Goal: Check status: Check status

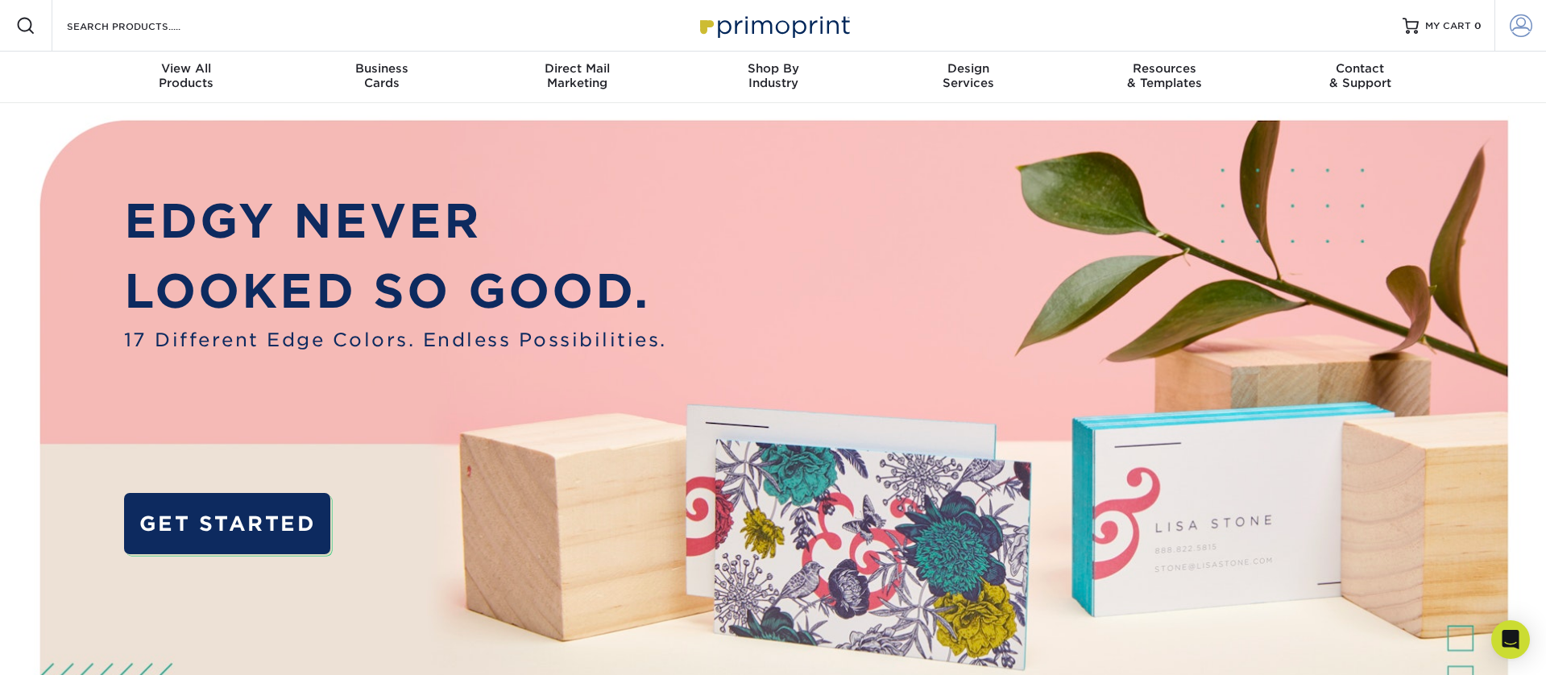
click at [1531, 23] on span at bounding box center [1521, 26] width 23 height 23
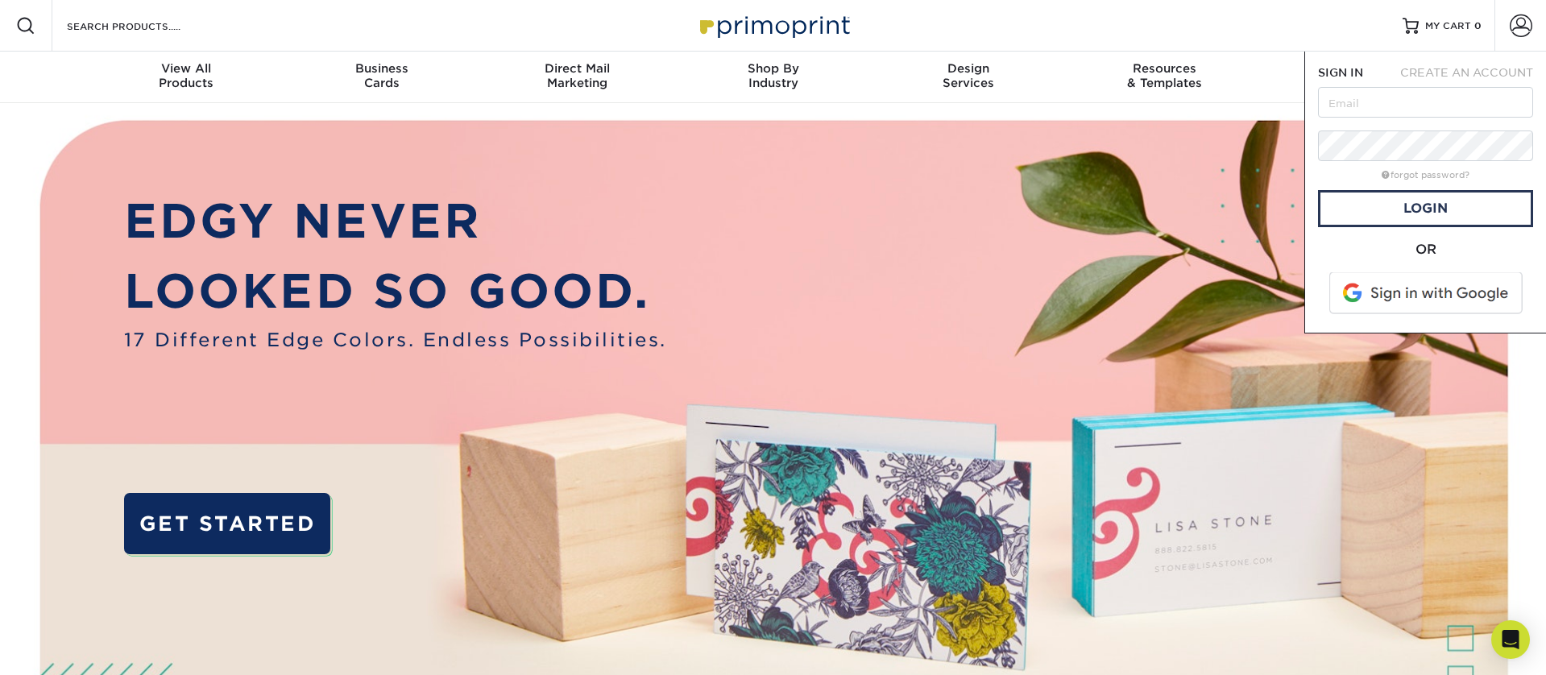
click at [1397, 279] on span at bounding box center [1427, 293] width 205 height 42
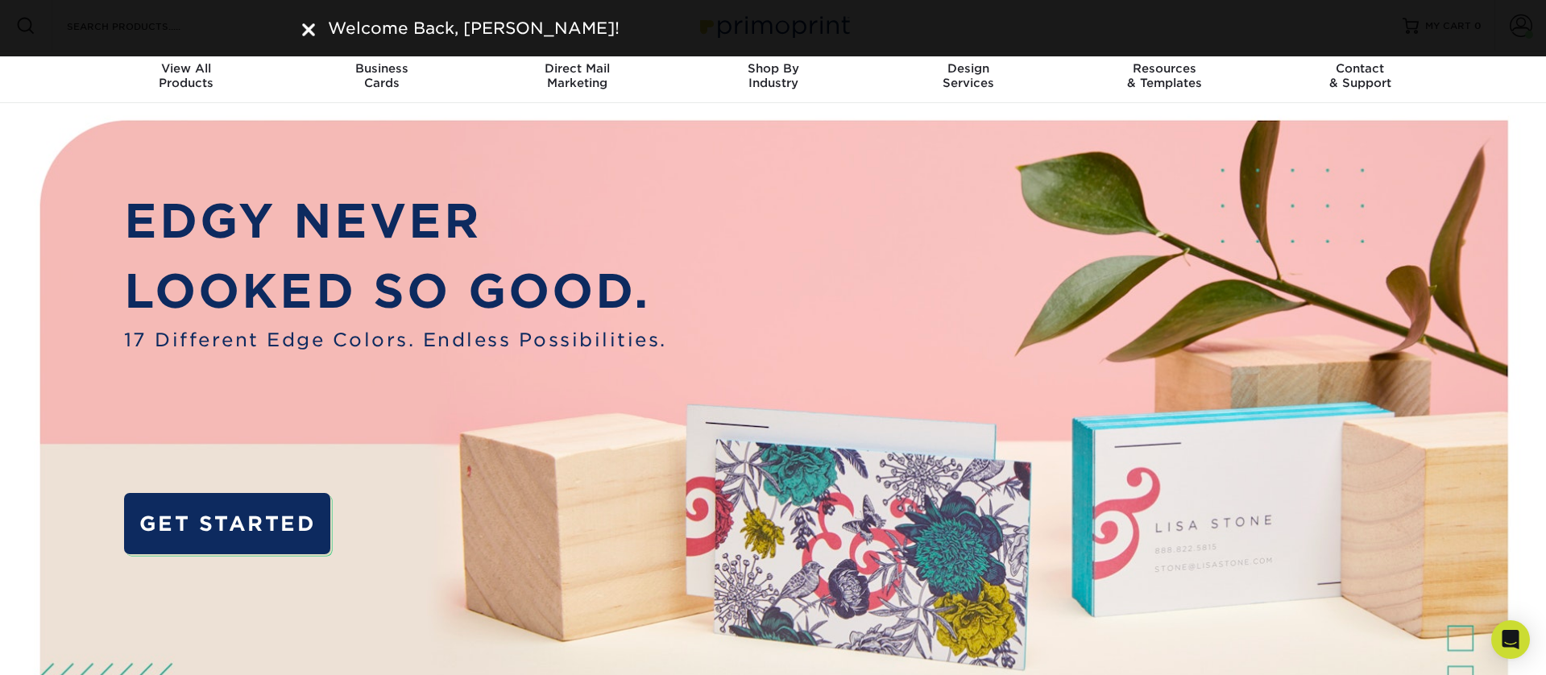
click at [302, 31] on img at bounding box center [308, 29] width 13 height 13
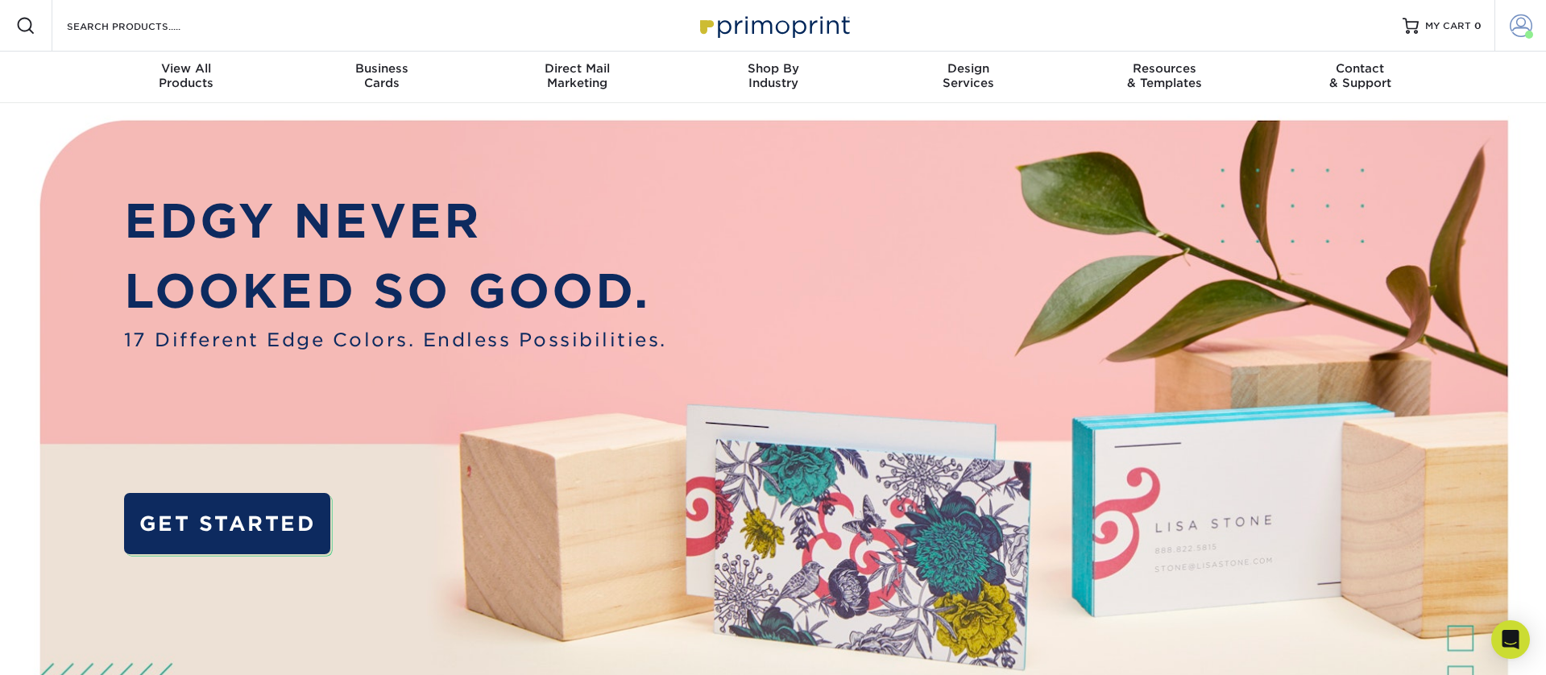
click at [1517, 23] on span at bounding box center [1521, 26] width 23 height 23
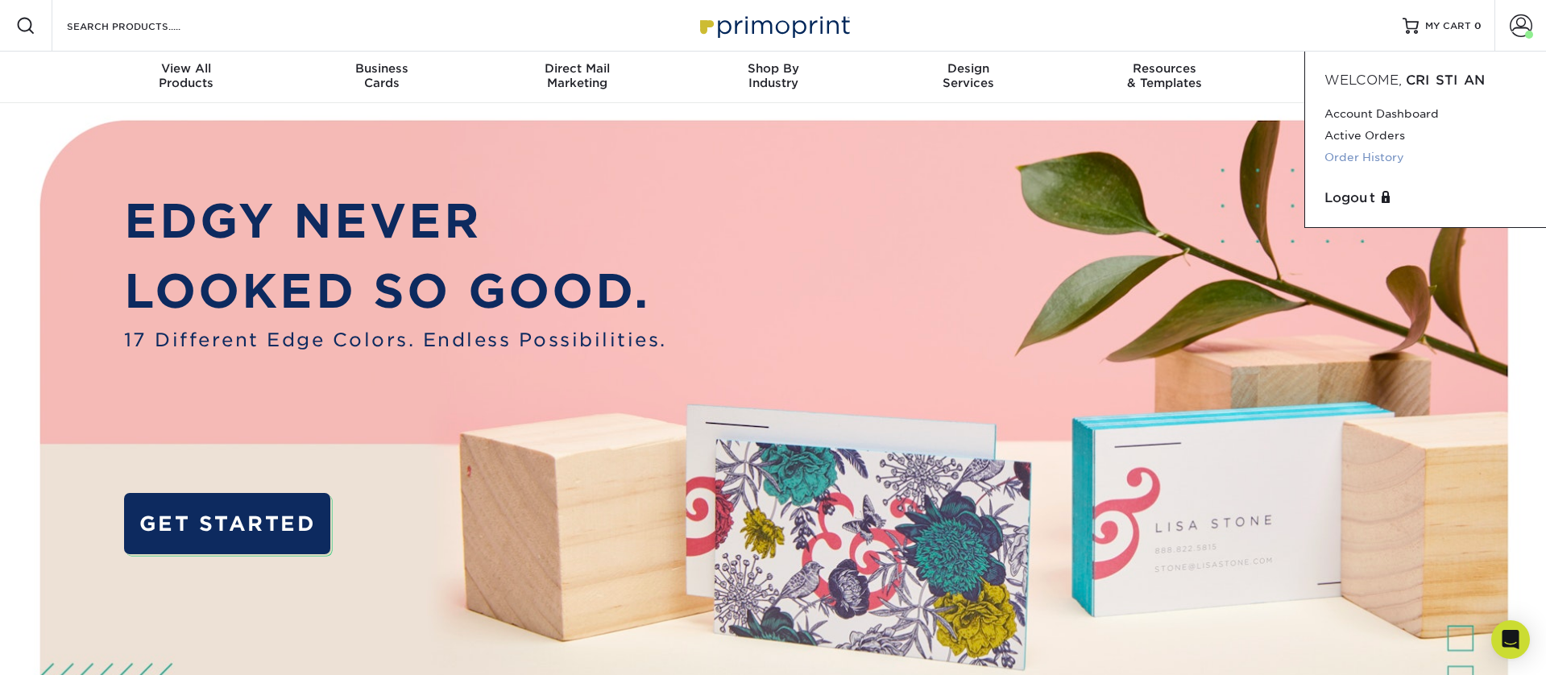
click at [1367, 154] on link "Order History" at bounding box center [1426, 158] width 202 height 22
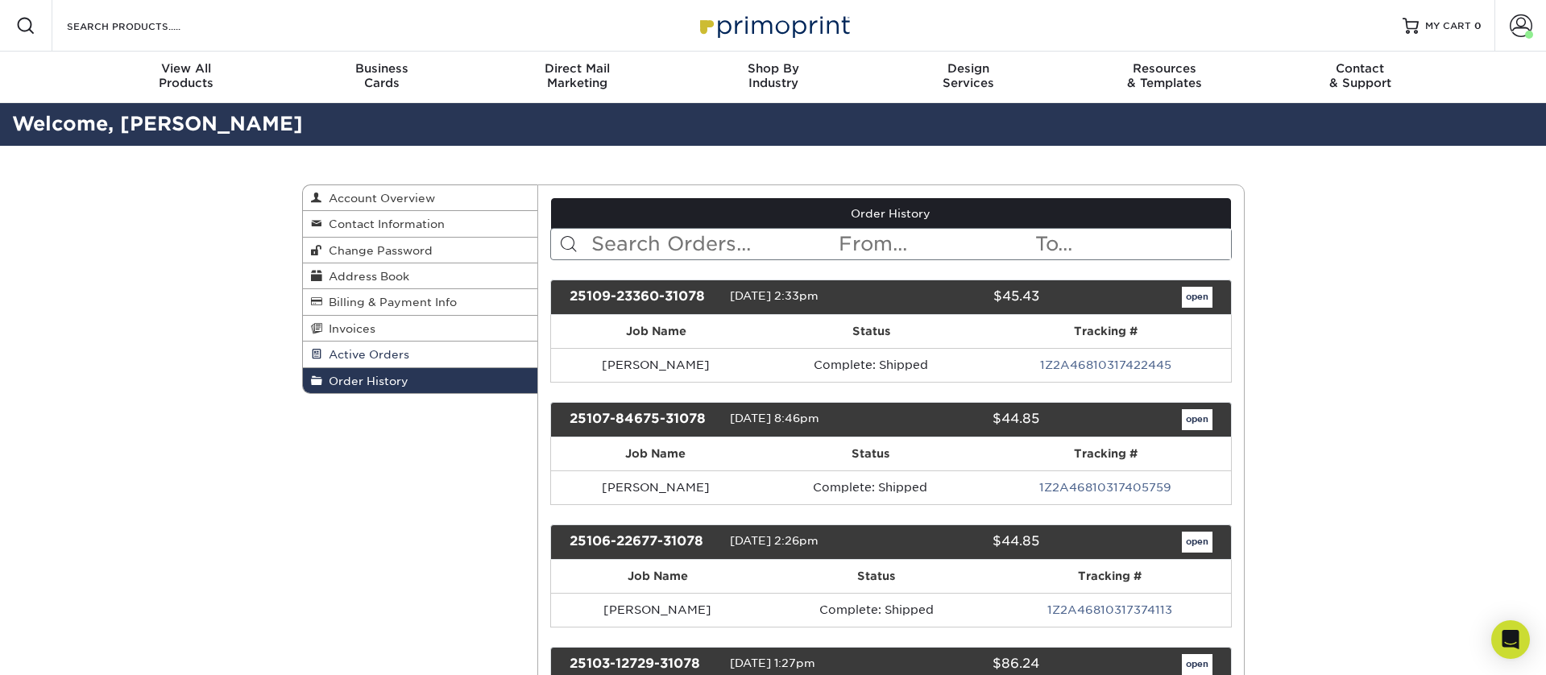
click at [440, 357] on link "Active Orders" at bounding box center [420, 355] width 235 height 26
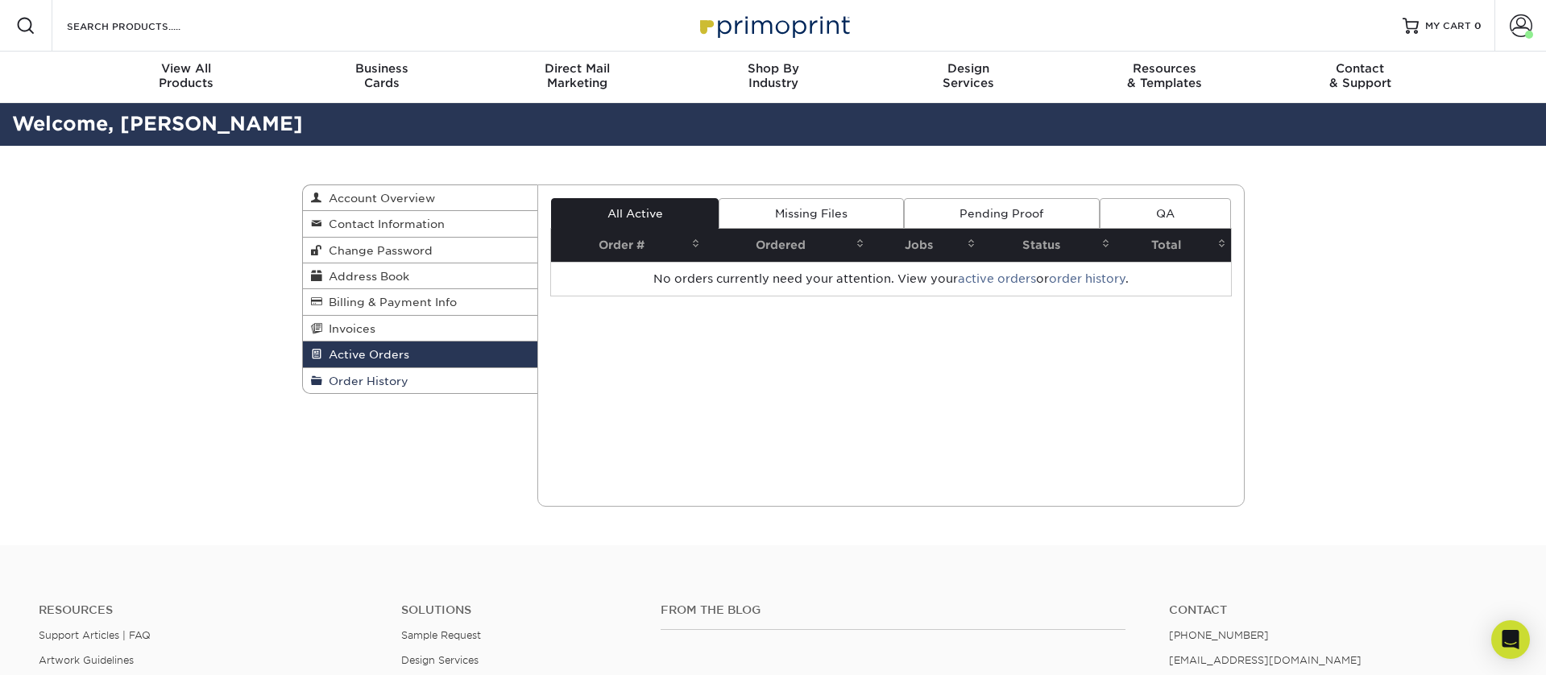
click at [431, 375] on link "Order History" at bounding box center [420, 380] width 235 height 25
